Goal: Navigation & Orientation: Find specific page/section

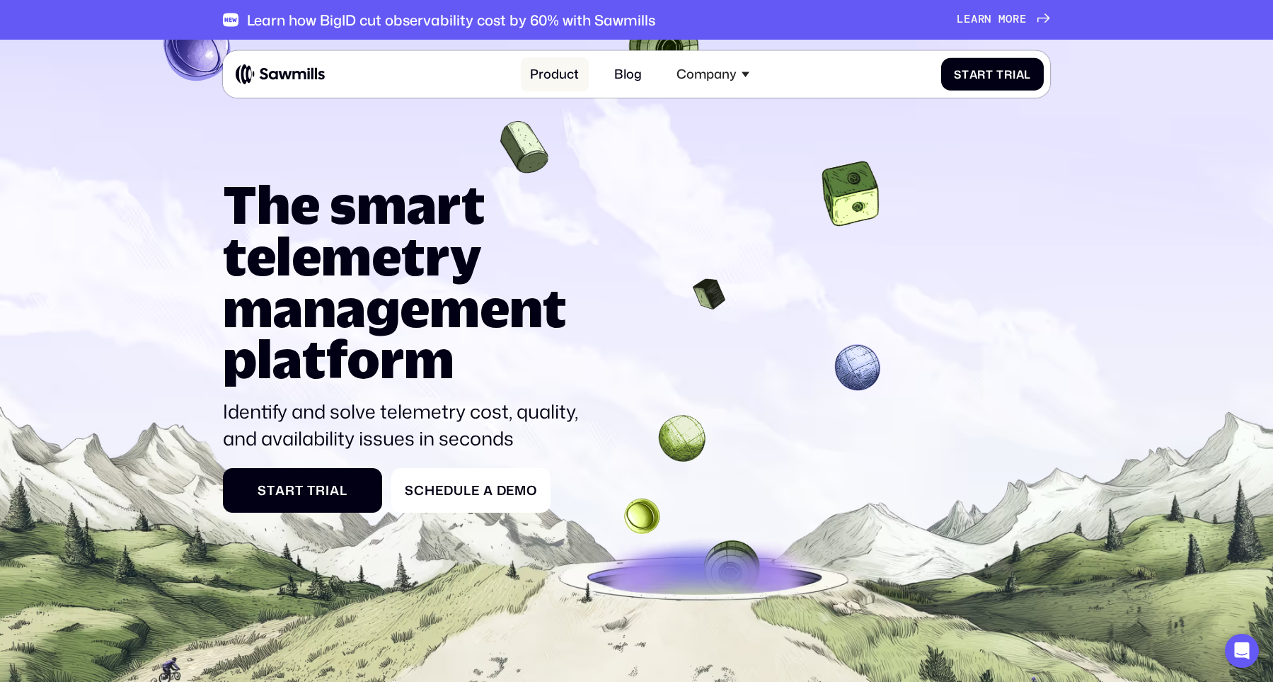
click at [559, 81] on link "Product" at bounding box center [555, 74] width 68 height 35
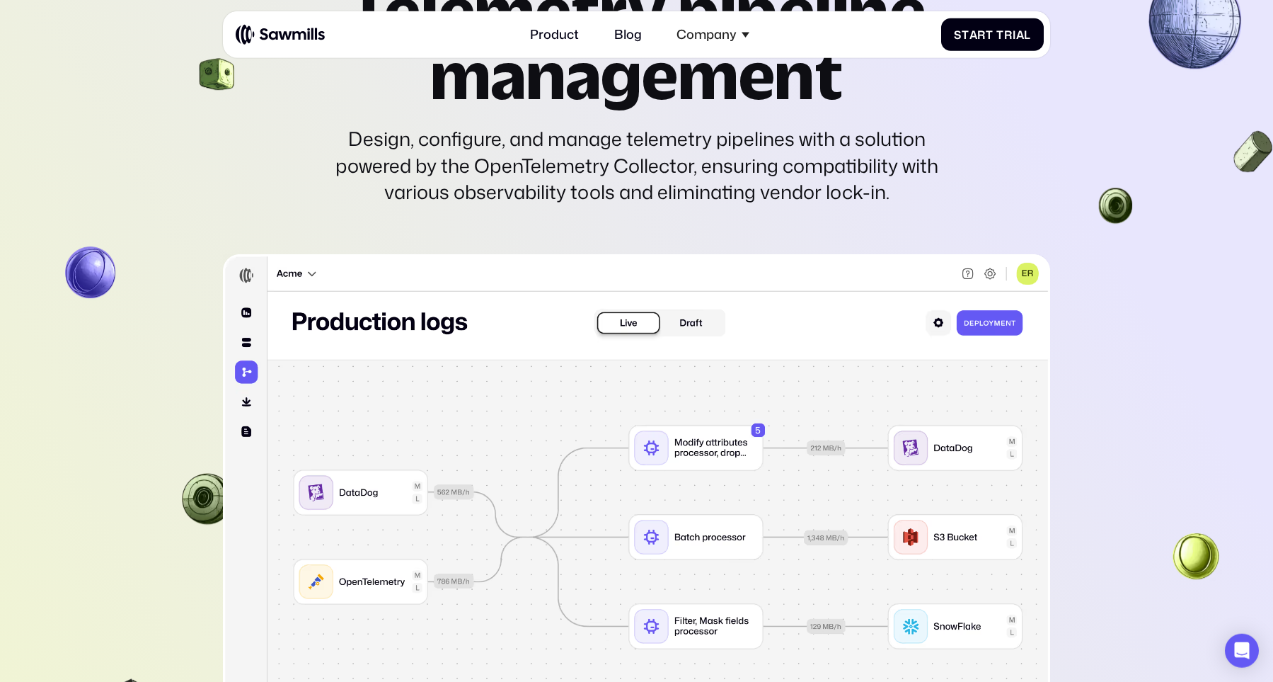
scroll to position [3809, 0]
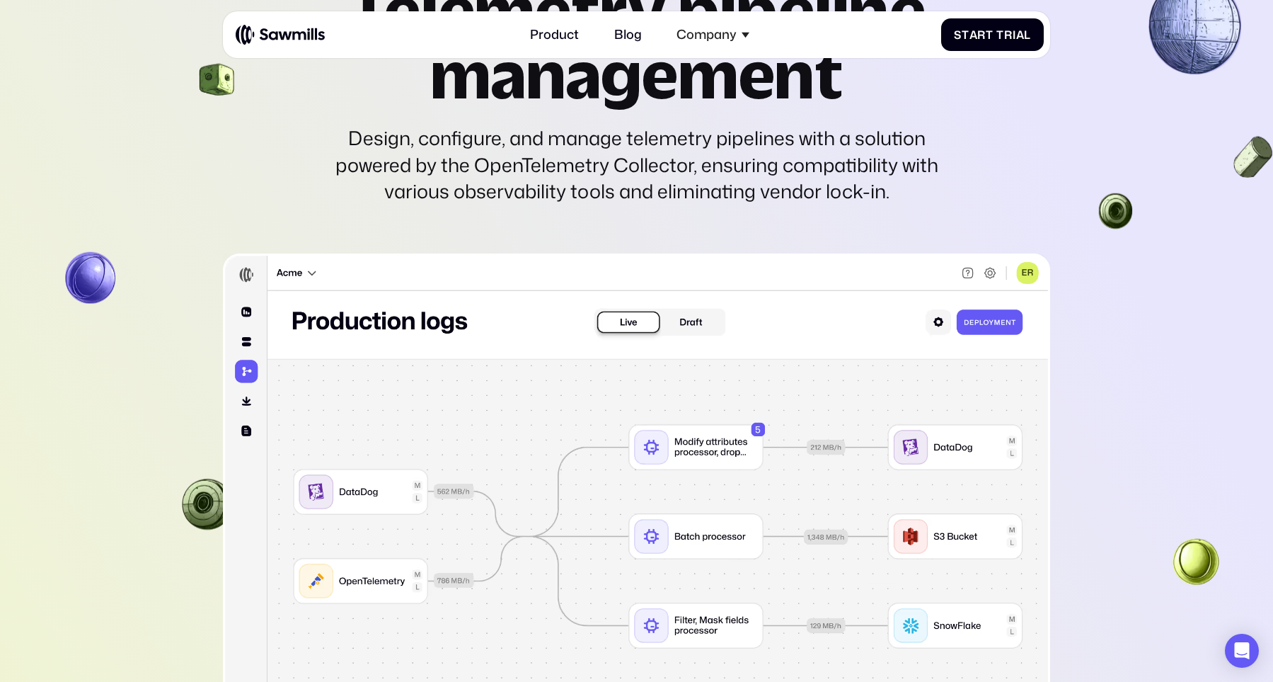
click at [707, 295] on img at bounding box center [636, 491] width 827 height 477
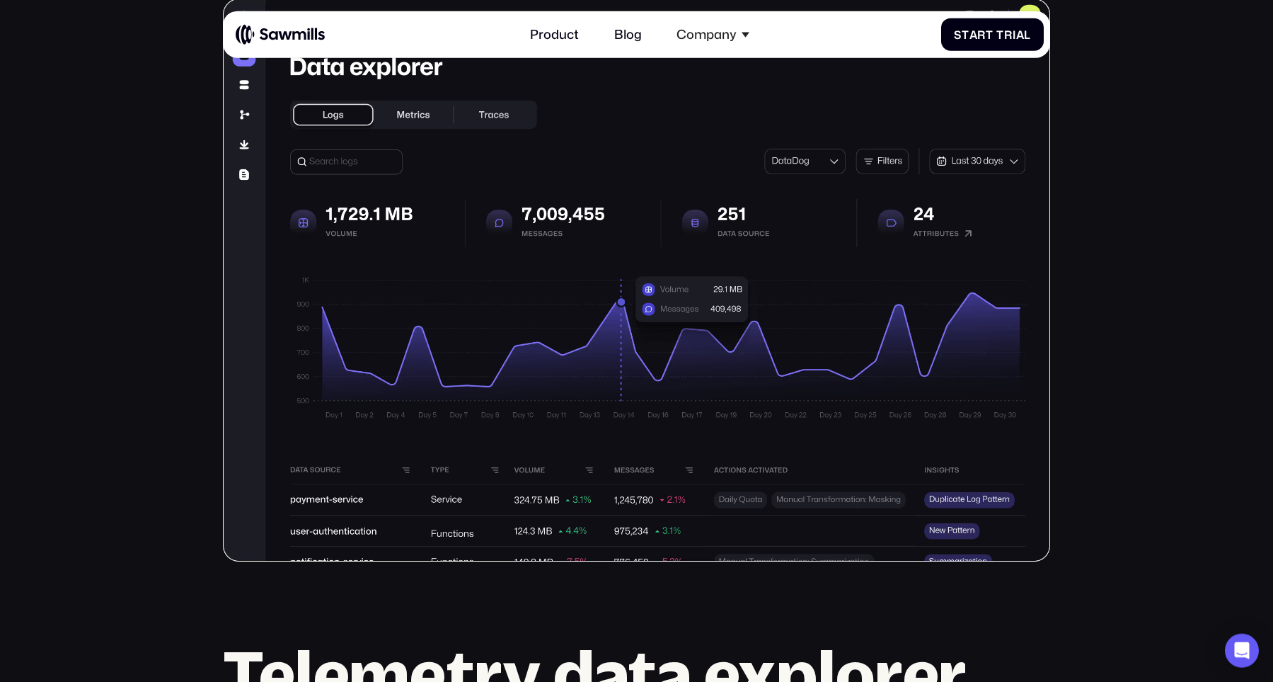
scroll to position [0, 0]
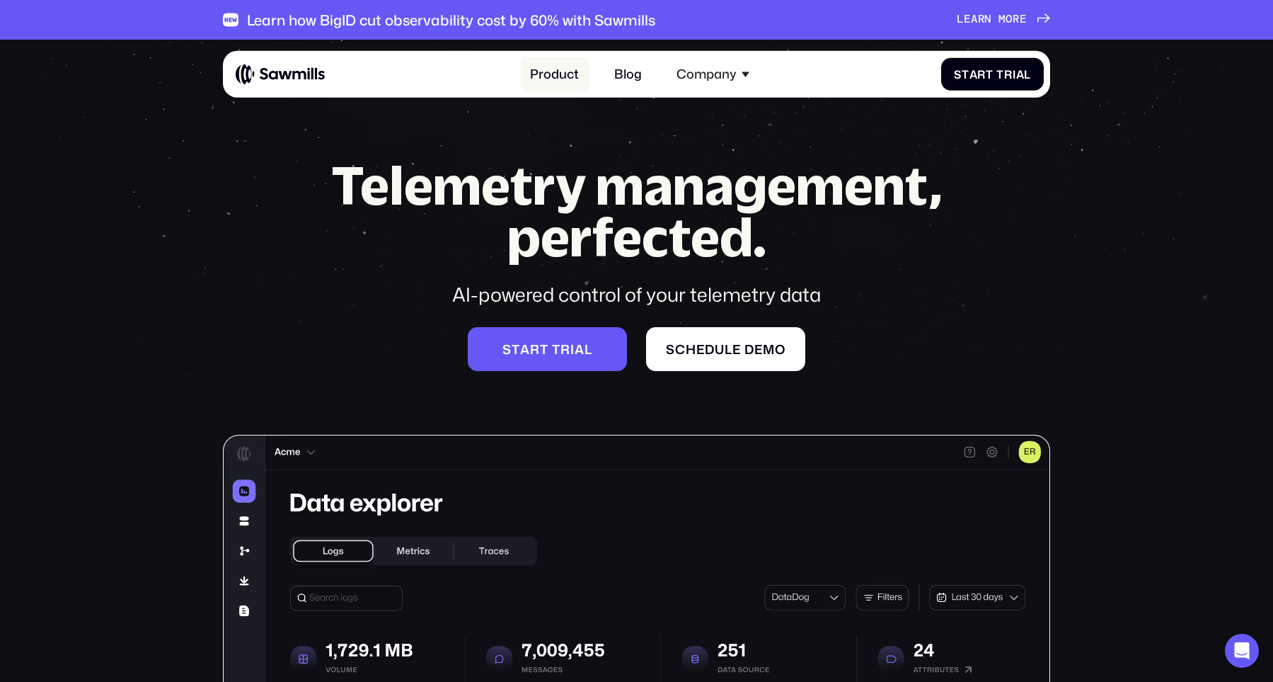
click at [567, 75] on link "Product" at bounding box center [555, 74] width 68 height 35
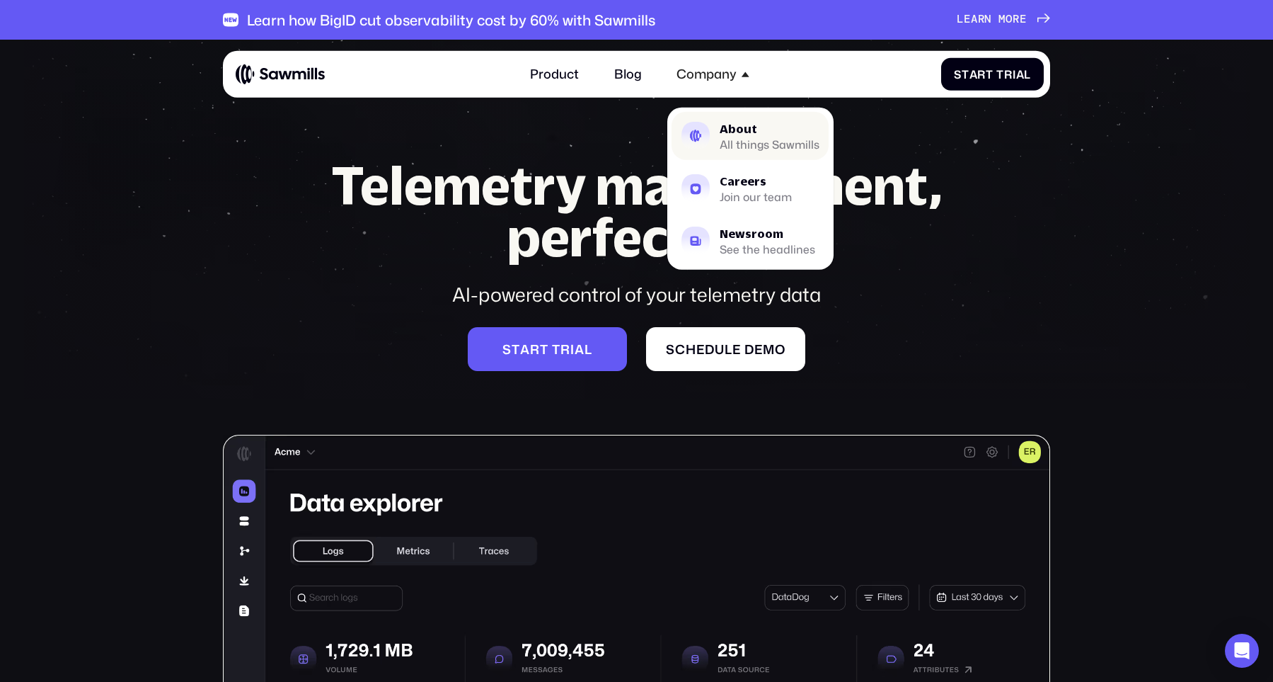
click at [786, 143] on div "All things Sawmills" at bounding box center [770, 144] width 100 height 10
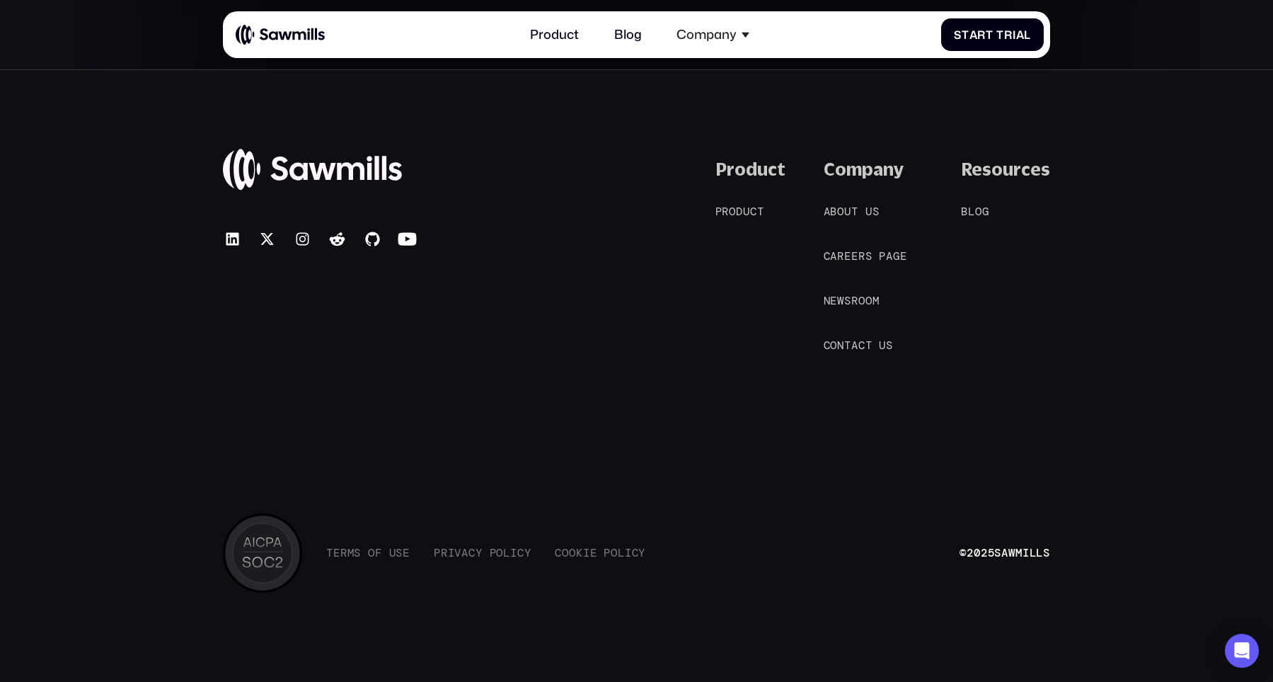
scroll to position [3036, 0]
